Goal: Information Seeking & Learning: Learn about a topic

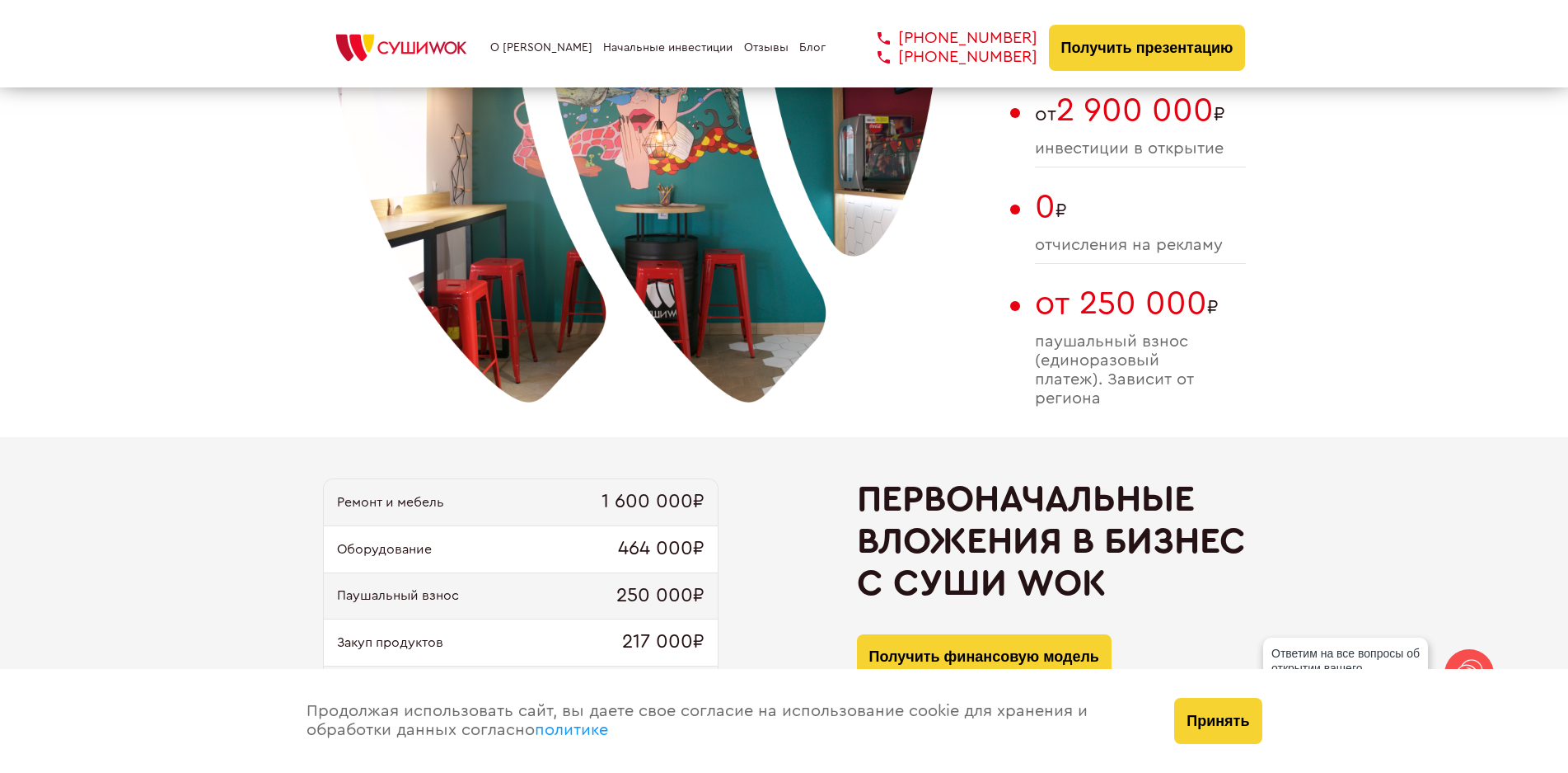
scroll to position [1072, 0]
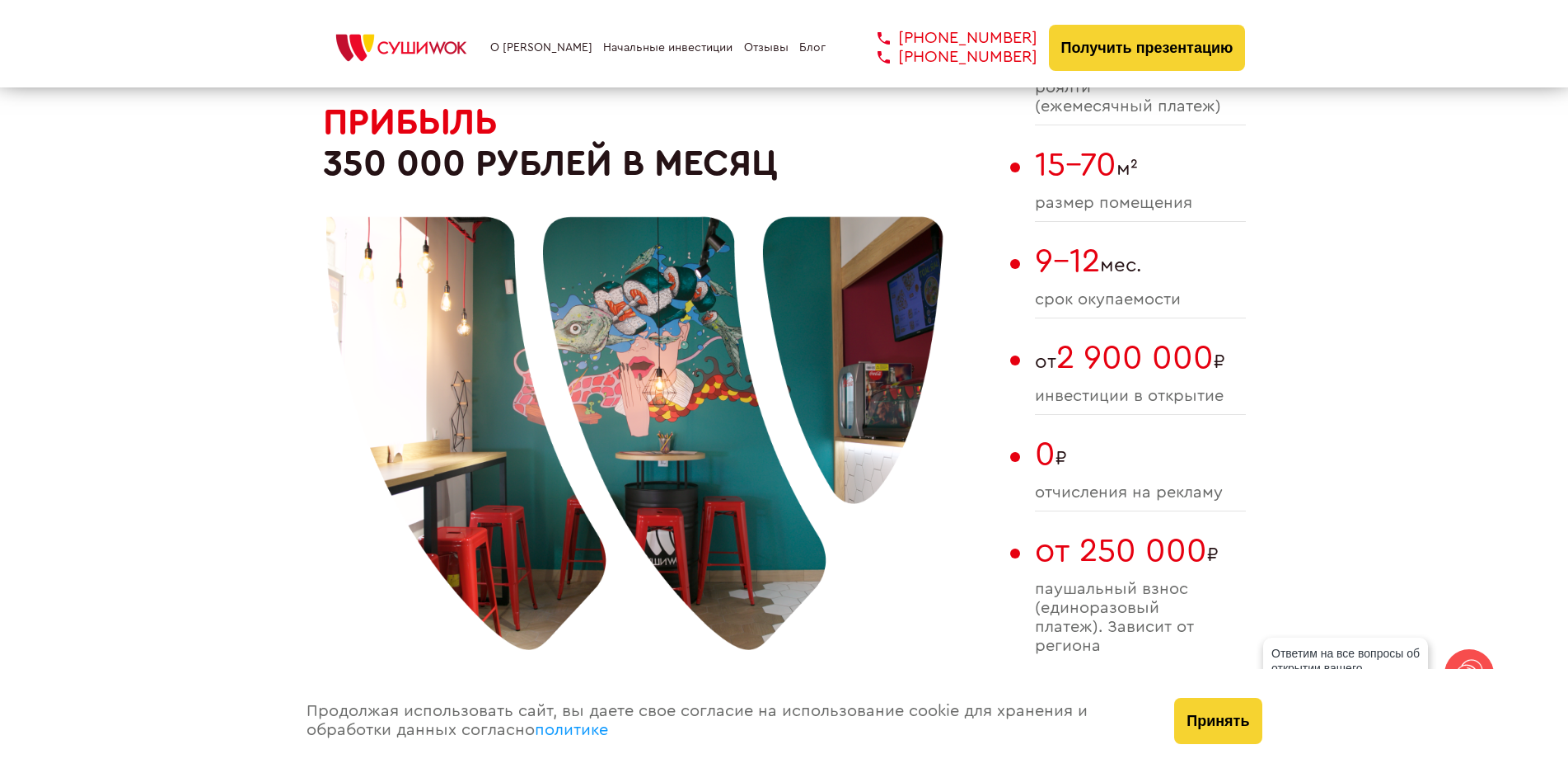
drag, startPoint x: 1046, startPoint y: 356, endPoint x: 1361, endPoint y: 382, distance: 316.1
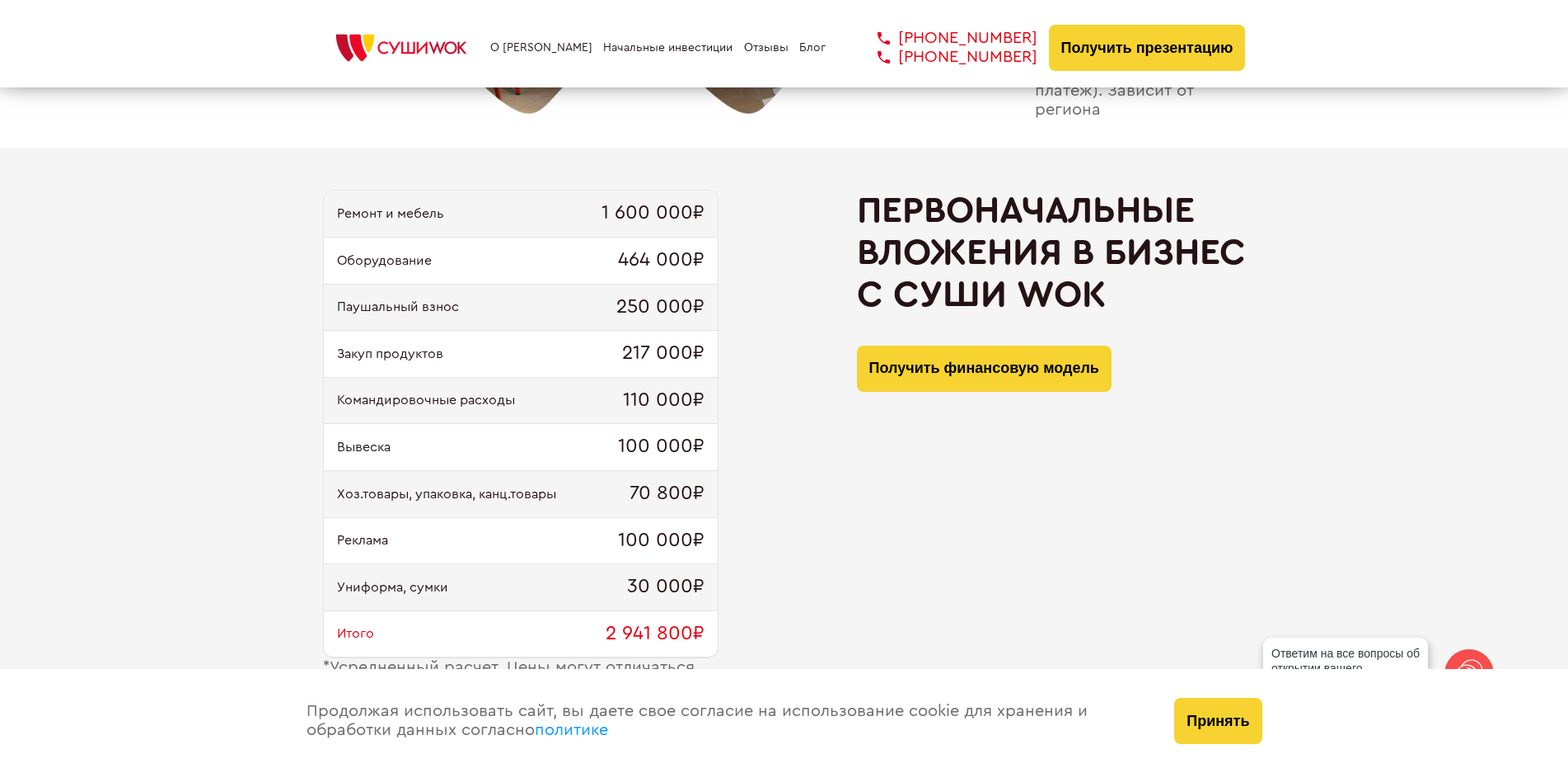
scroll to position [1814, 0]
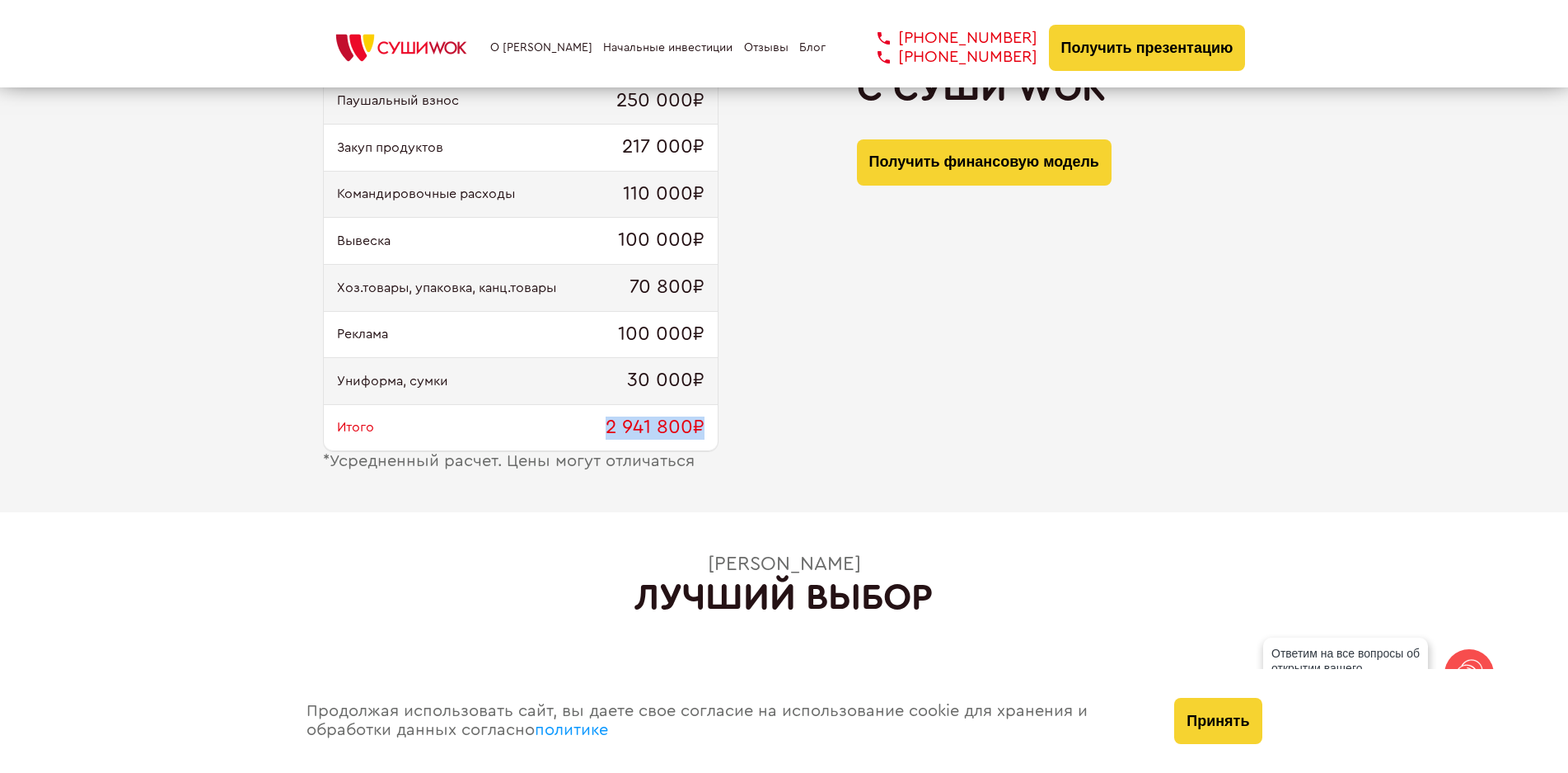
drag, startPoint x: 667, startPoint y: 435, endPoint x: 712, endPoint y: 435, distance: 45.0
click at [712, 435] on div "Итого 2 941 800₽" at bounding box center [521, 428] width 394 height 47
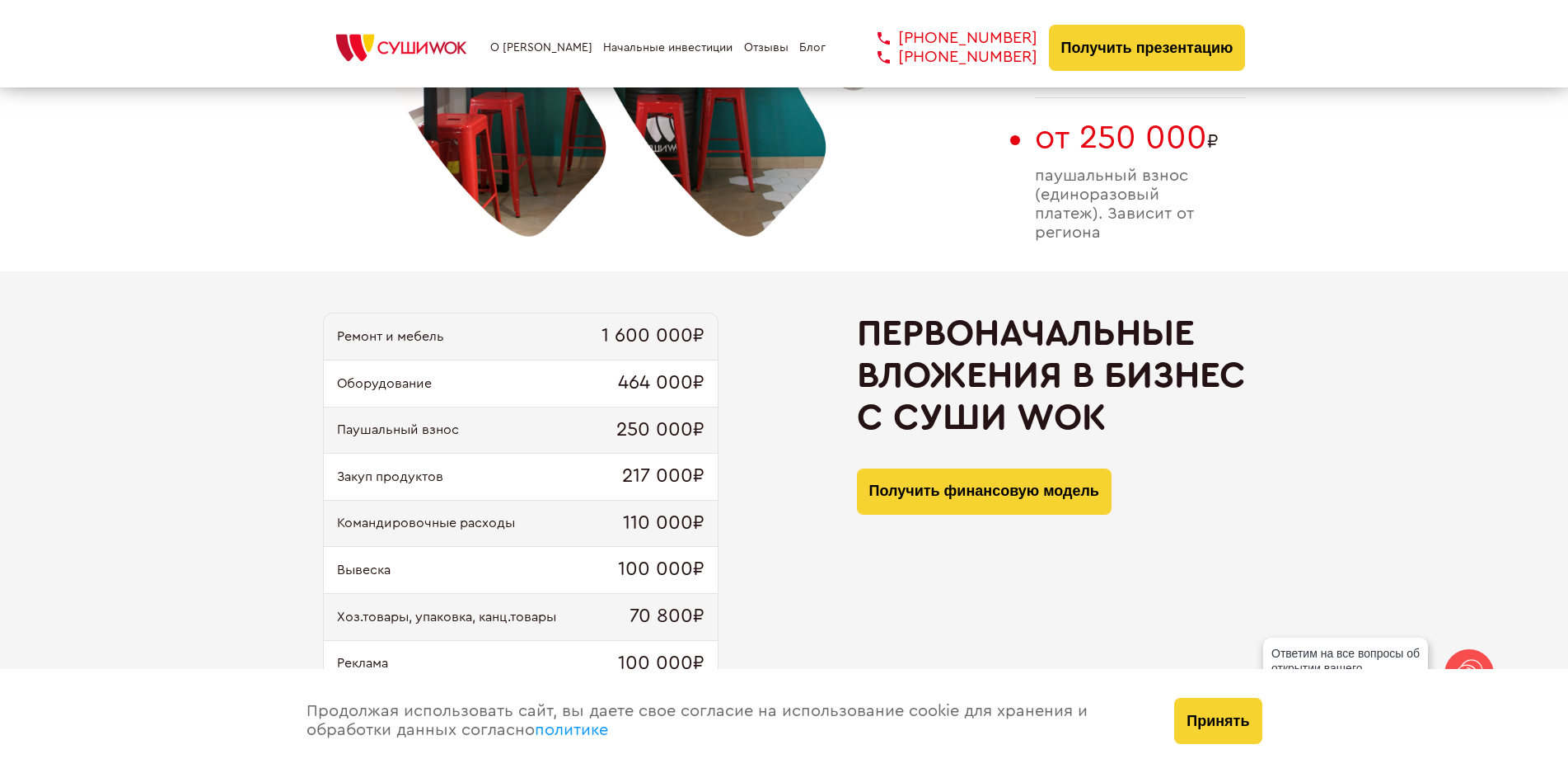
scroll to position [1484, 0]
click at [1189, 731] on button "Принять" at bounding box center [1217, 721] width 87 height 46
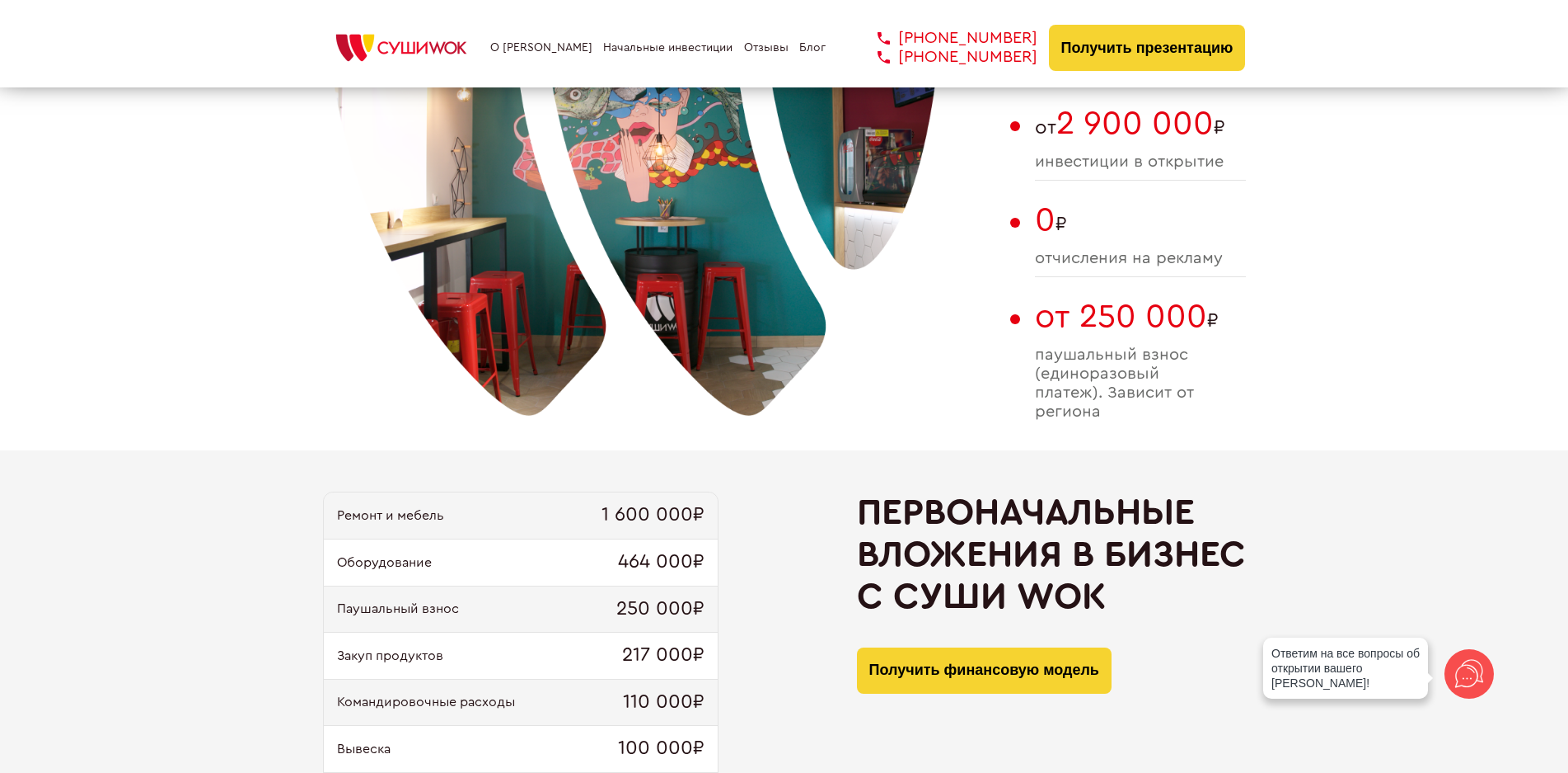
scroll to position [1319, 0]
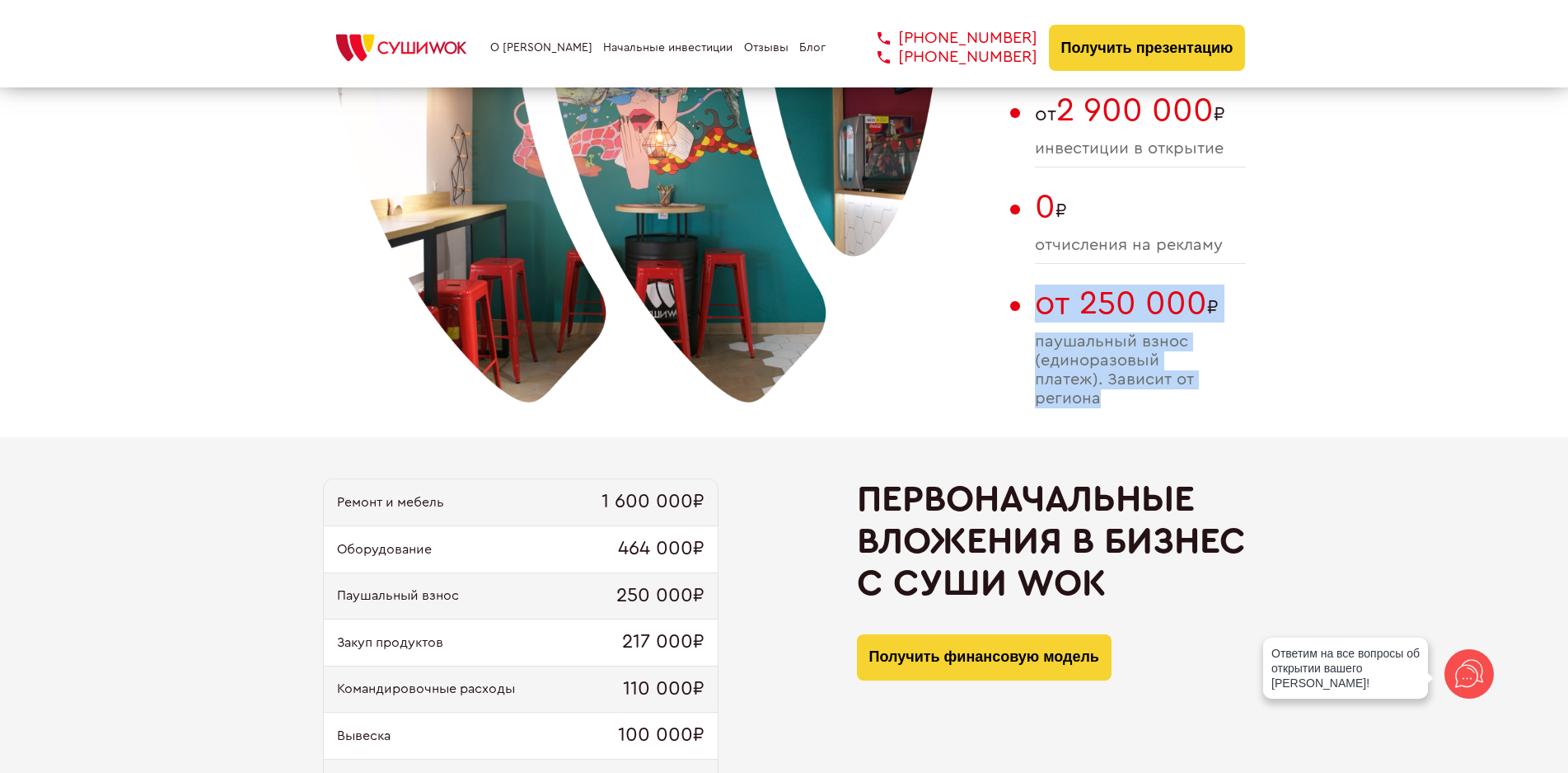
drag, startPoint x: 1029, startPoint y: 303, endPoint x: 1100, endPoint y: 402, distance: 121.8
click at [1100, 402] on div "При инвестициях от 2 900 000 ₽ Прибыль 350 000 рублей в месяц 4% роялти (ежемес…" at bounding box center [784, 110] width 923 height 654
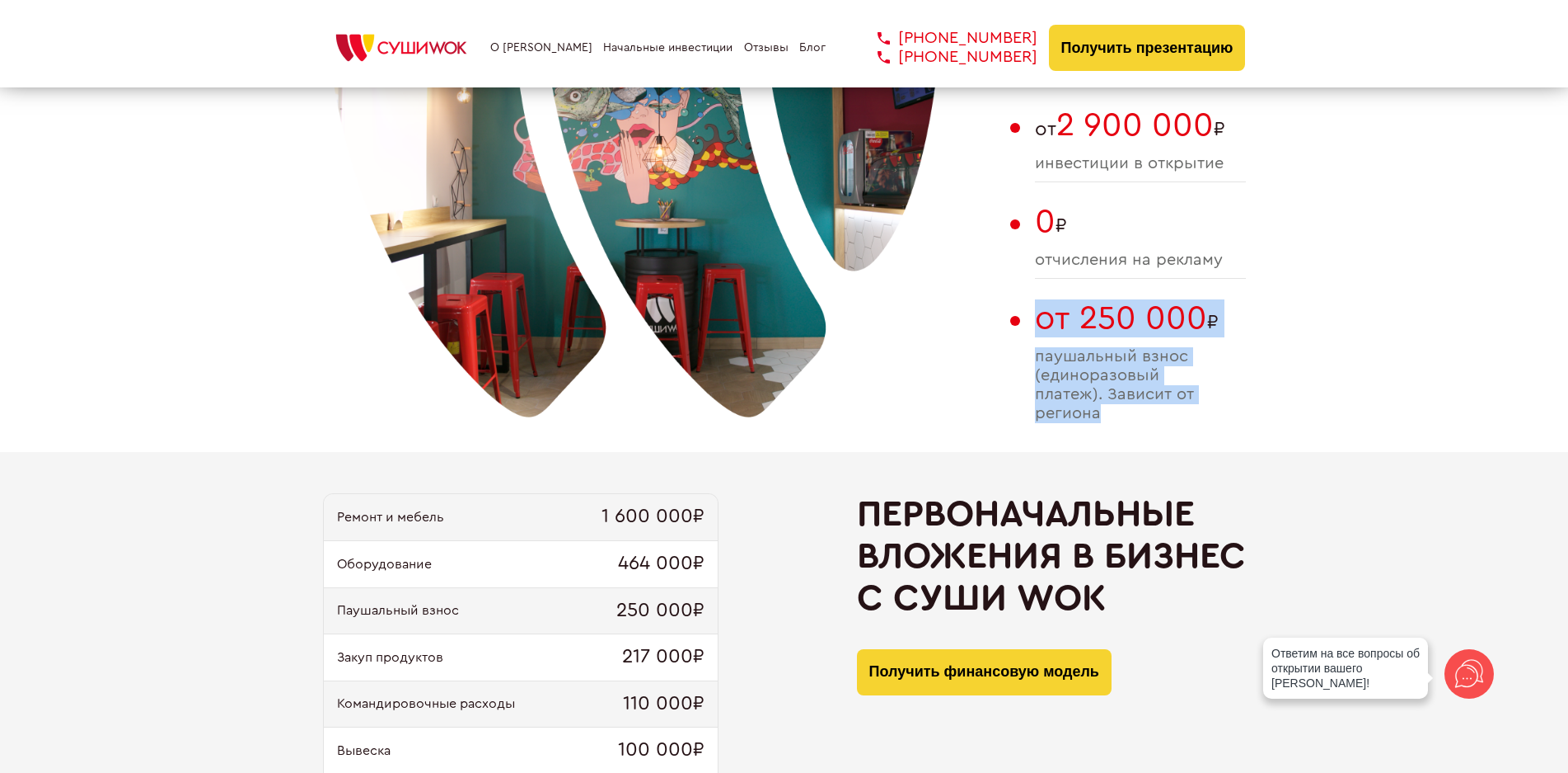
scroll to position [907, 0]
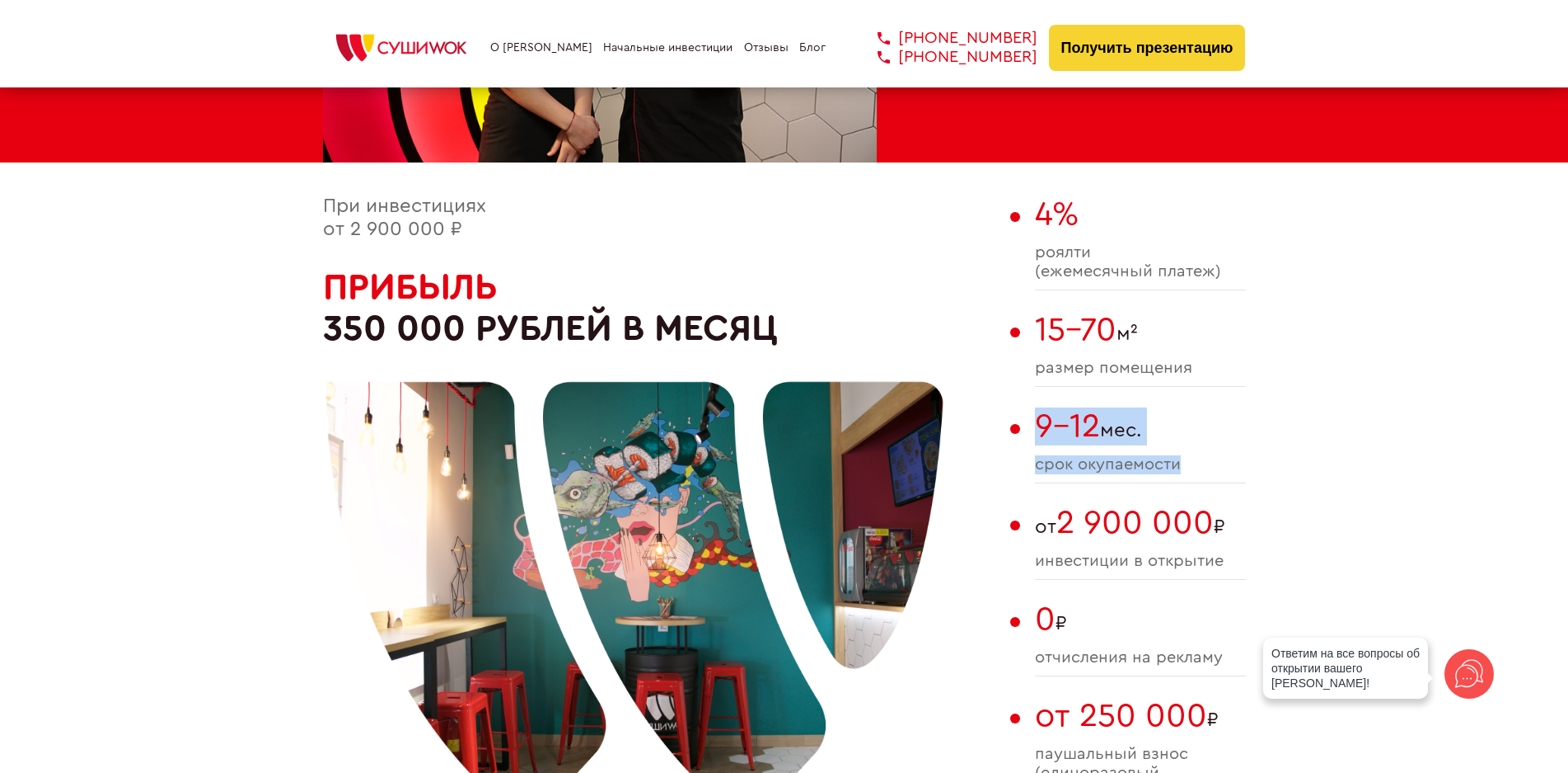
drag, startPoint x: 1032, startPoint y: 426, endPoint x: 1211, endPoint y: 479, distance: 186.7
click at [1211, 479] on div "При инвестициях от 2 900 000 ₽ Прибыль 350 000 рублей в месяц 4% роялти (ежемес…" at bounding box center [784, 522] width 923 height 654
drag, startPoint x: 1052, startPoint y: 527, endPoint x: 1212, endPoint y: 524, distance: 160.0
click at [1212, 524] on span "от 2 900 000 ₽" at bounding box center [1140, 523] width 211 height 38
drag, startPoint x: 1090, startPoint y: 431, endPoint x: 1201, endPoint y: 452, distance: 113.0
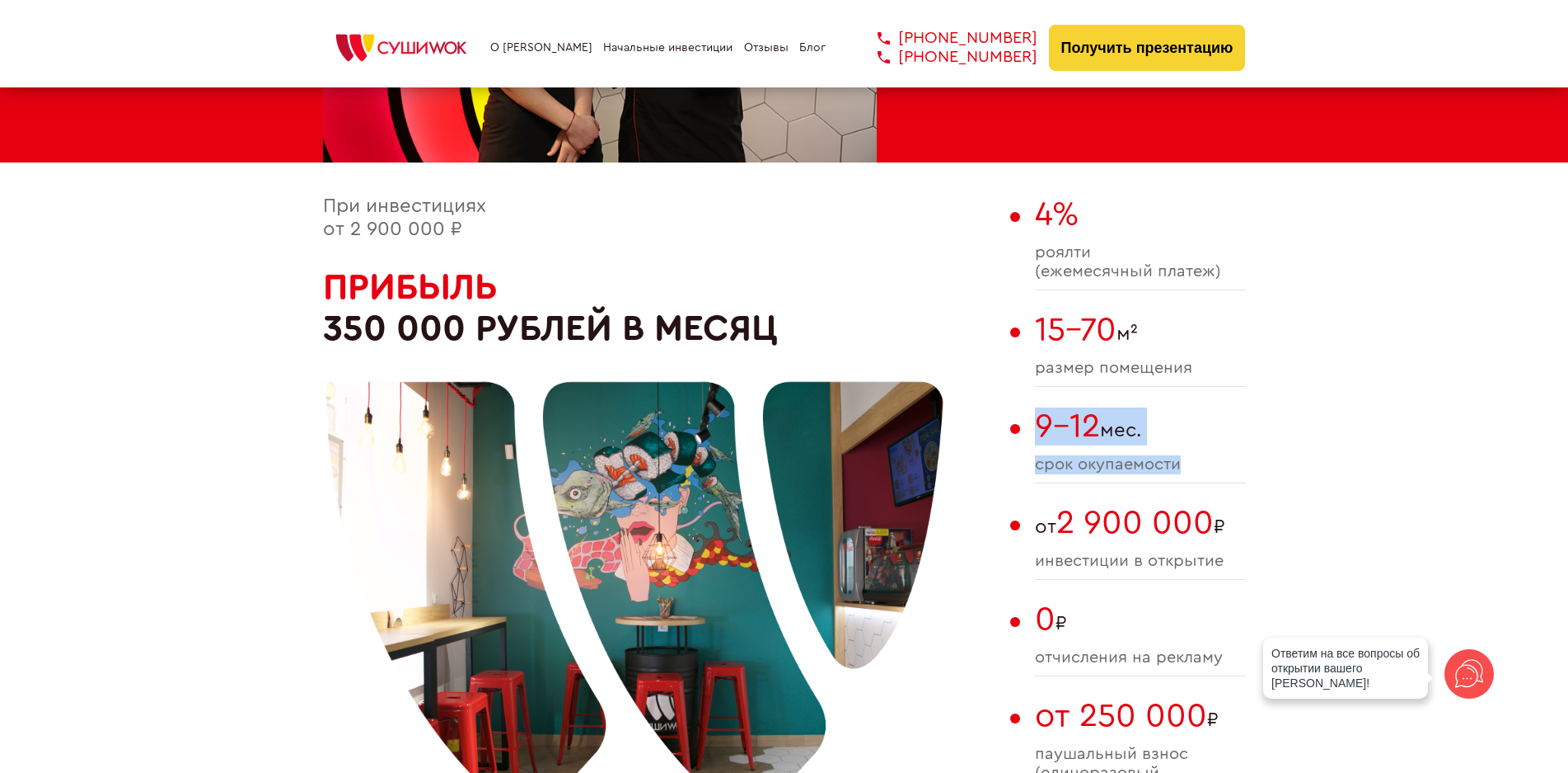
click at [1201, 452] on div "При инвестициях от 2 900 000 ₽ Прибыль 350 000 рублей в месяц 4% роялти (ежемес…" at bounding box center [784, 522] width 923 height 654
click at [1039, 435] on span "9-12" at bounding box center [1067, 426] width 65 height 33
drag, startPoint x: 1039, startPoint y: 430, endPoint x: 1172, endPoint y: 460, distance: 136.3
click at [1172, 460] on div "9-12 мес. cрок окупаемости" at bounding box center [1140, 445] width 211 height 76
drag, startPoint x: 1050, startPoint y: 524, endPoint x: 1280, endPoint y: 568, distance: 234.2
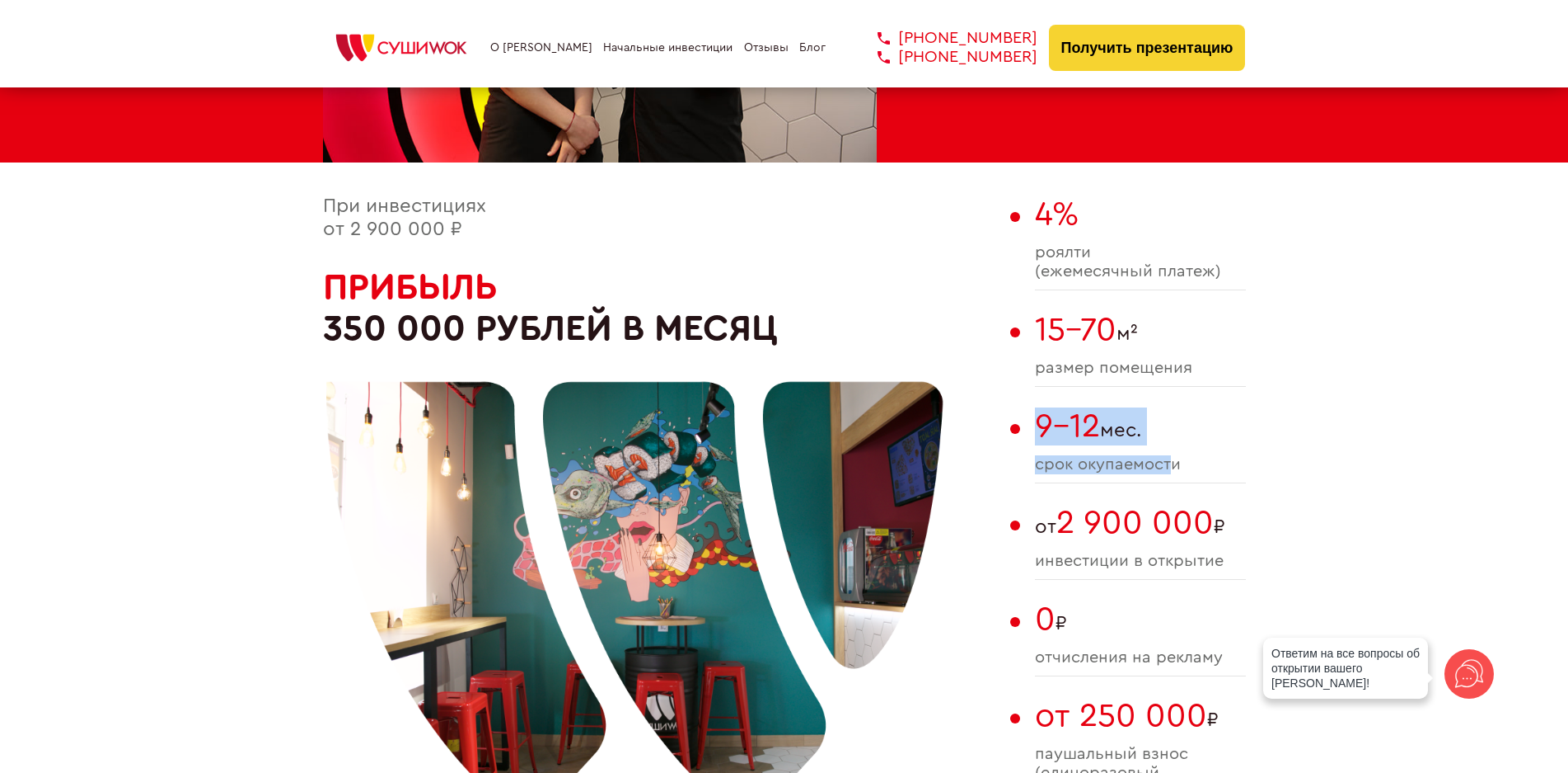
drag, startPoint x: 1031, startPoint y: 414, endPoint x: 1157, endPoint y: 450, distance: 131.0
click at [1157, 450] on div "При инвестициях от 2 900 000 ₽ Прибыль 350 000 рублей в месяц 4% роялти (ежемес…" at bounding box center [784, 522] width 923 height 654
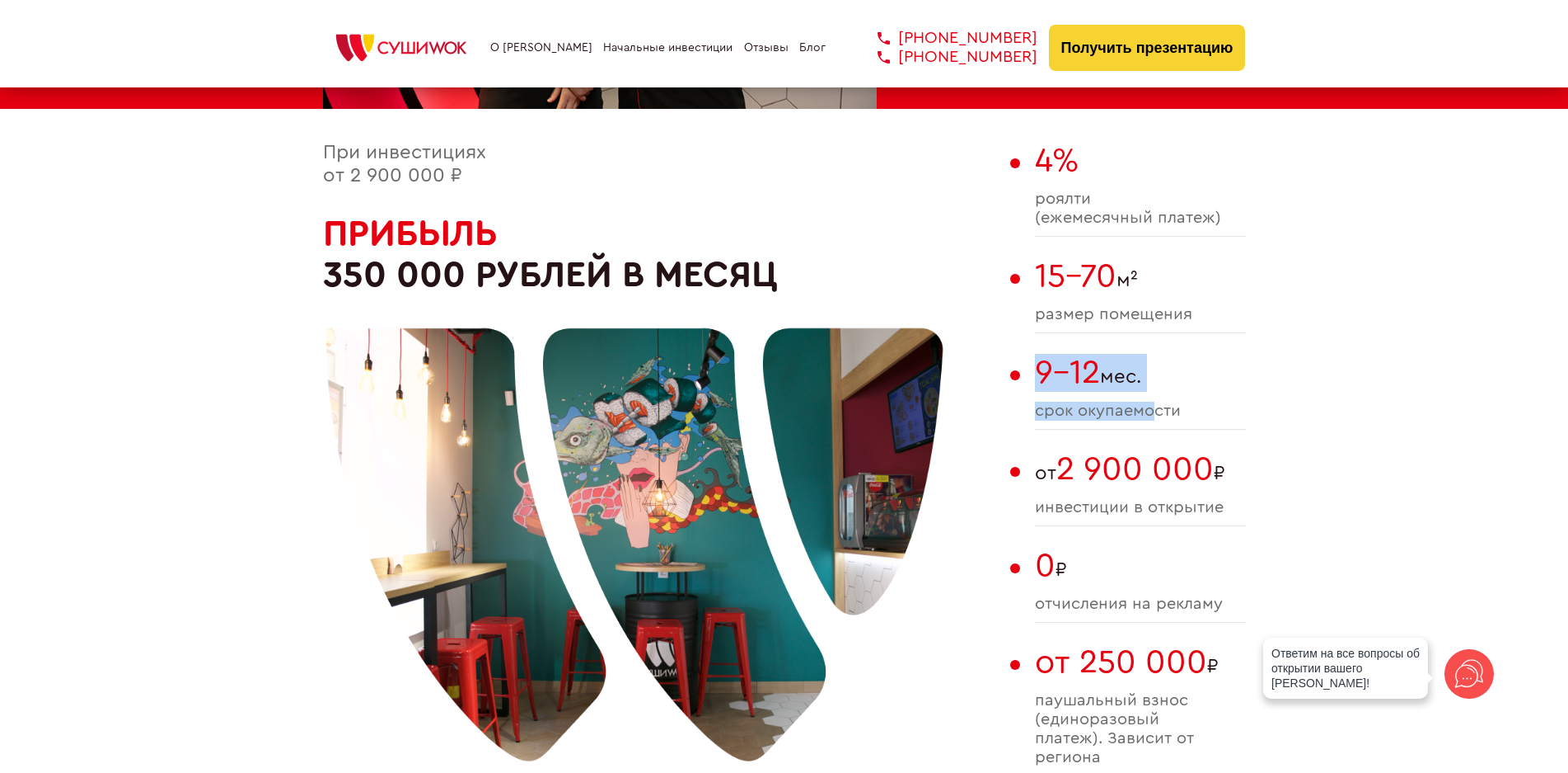
scroll to position [990, 0]
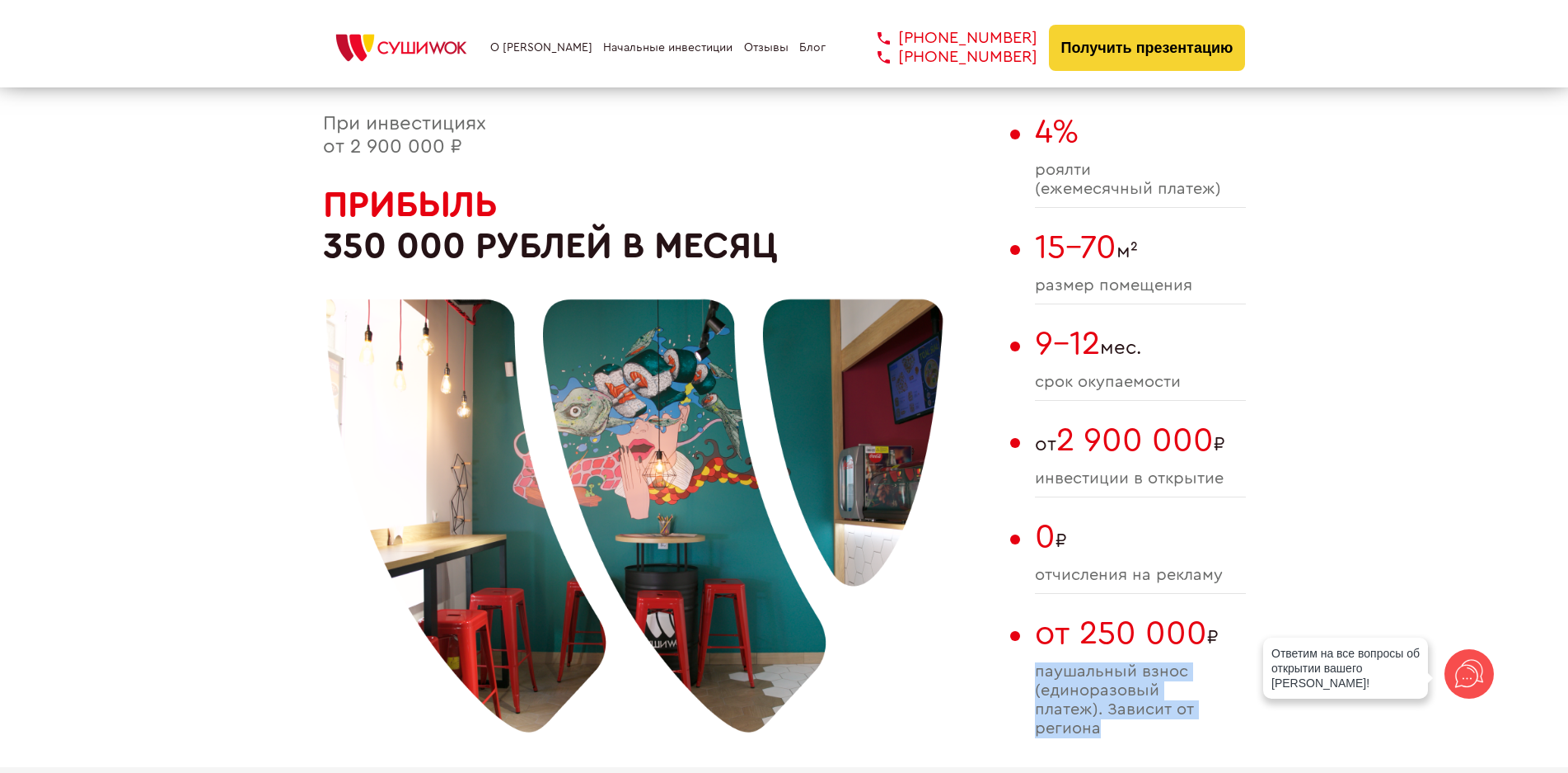
drag, startPoint x: 1036, startPoint y: 675, endPoint x: 1149, endPoint y: 715, distance: 119.9
click at [1101, 739] on div "от 250 000 ₽ паушальный взнос (единоразовый платеж). Зависит от региона" at bounding box center [1140, 680] width 211 height 132
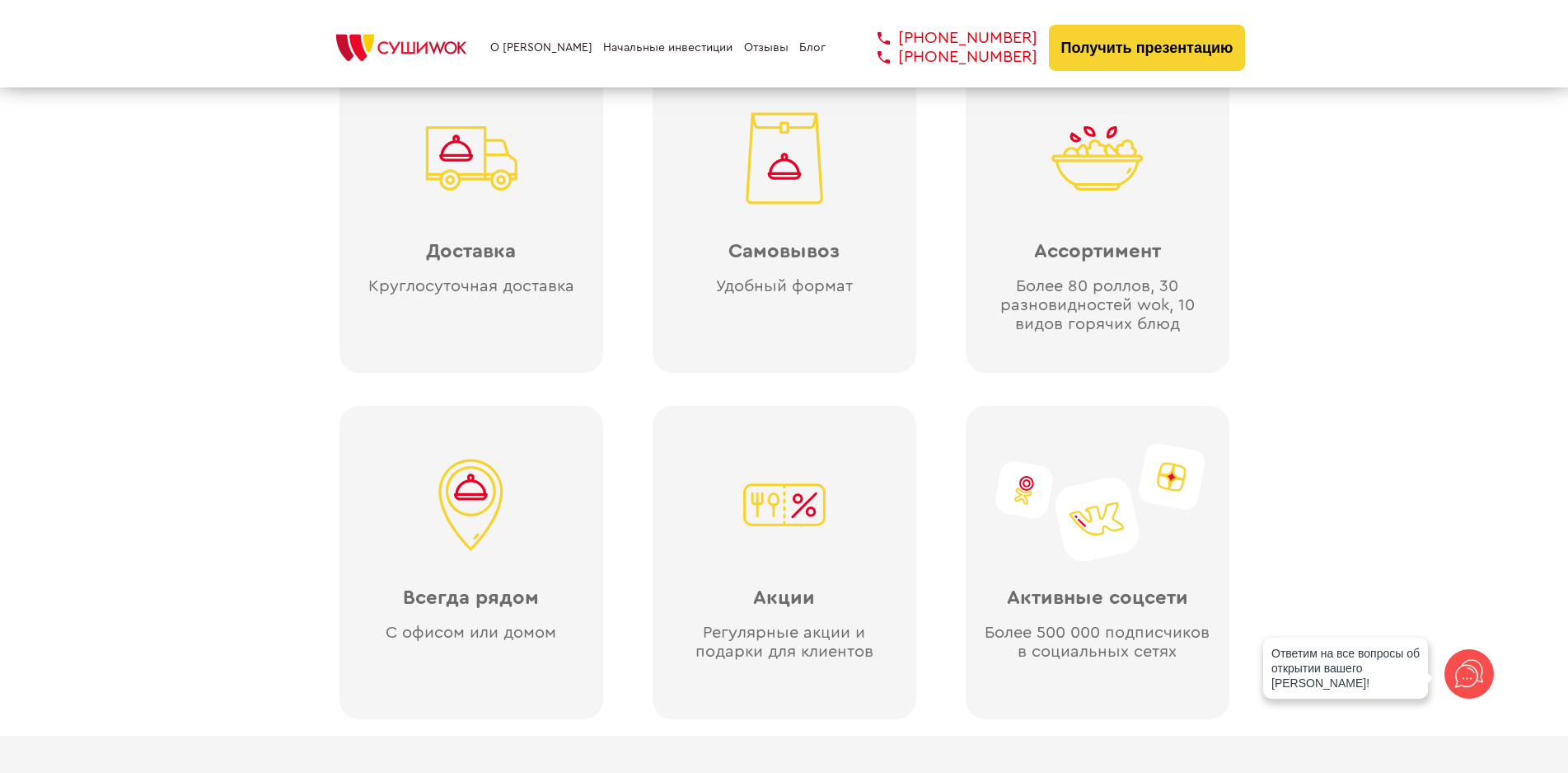
scroll to position [3876, 0]
